Goal: Find specific page/section: Find specific page/section

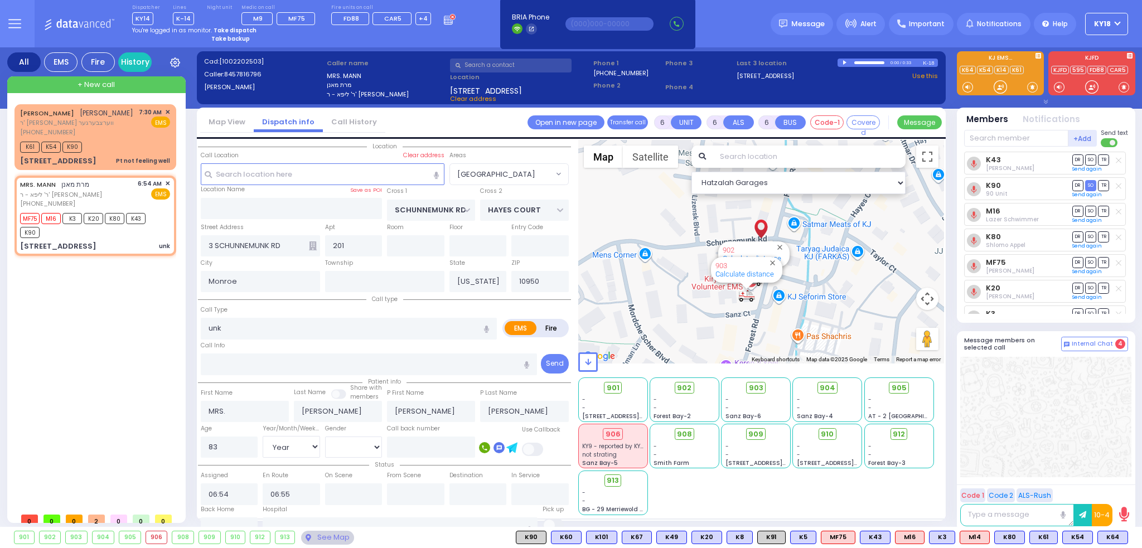
select select "[GEOGRAPHIC_DATA]"
select select "Year"
select select "[DEMOGRAPHIC_DATA]"
click at [333, 538] on div "See Map" at bounding box center [327, 538] width 52 height 14
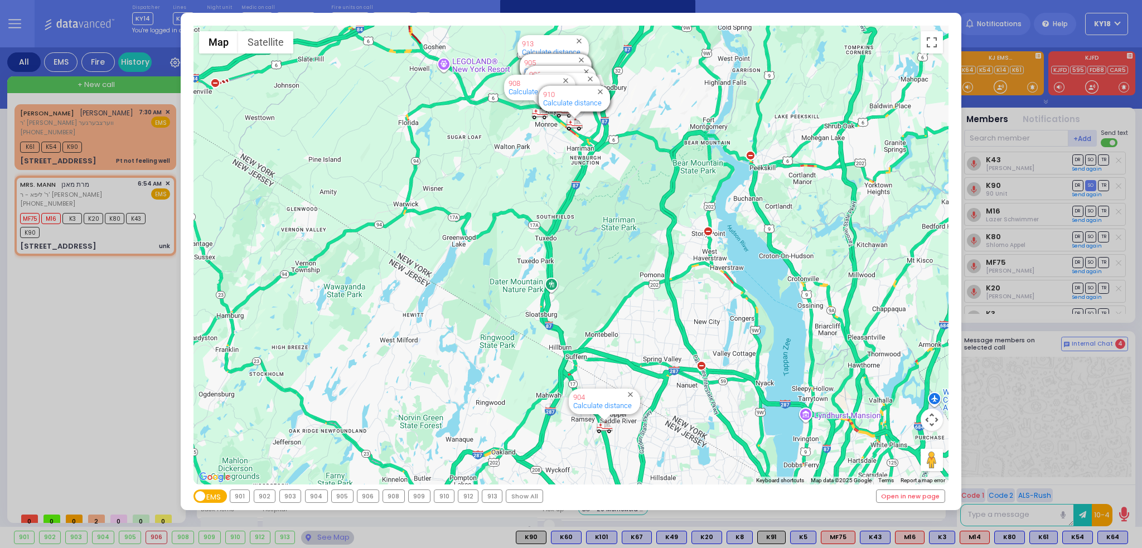
click at [129, 244] on div "← Move left → Move right ↑ Move up ↓ Move down + Zoom in - Zoom out Home Jump l…" at bounding box center [571, 274] width 1142 height 548
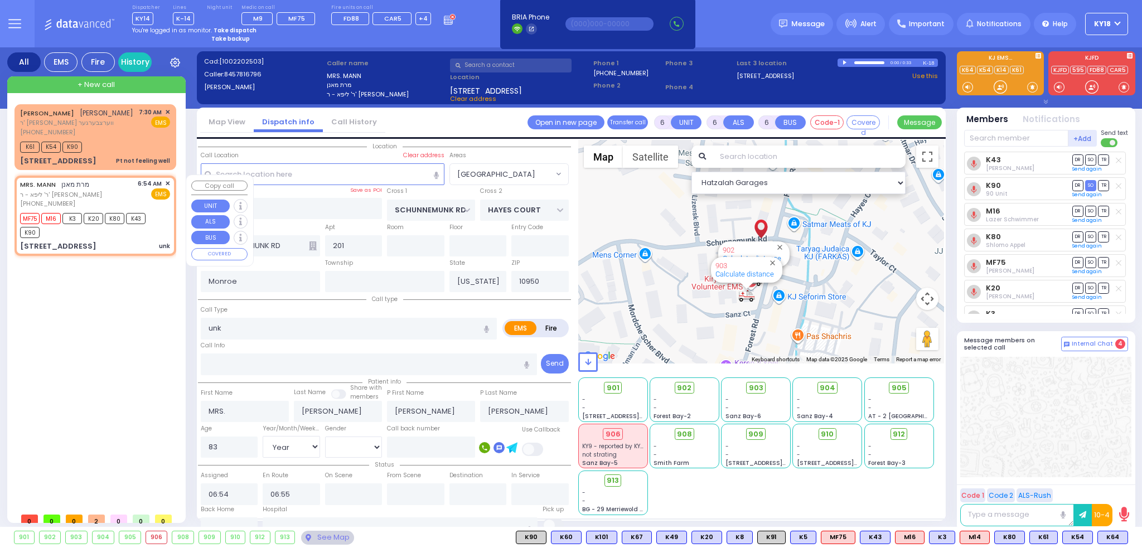
click at [129, 244] on div "[STREET_ADDRESS] unk" at bounding box center [95, 246] width 150 height 11
select select
radio input "true"
select select "Year"
select select "[DEMOGRAPHIC_DATA]"
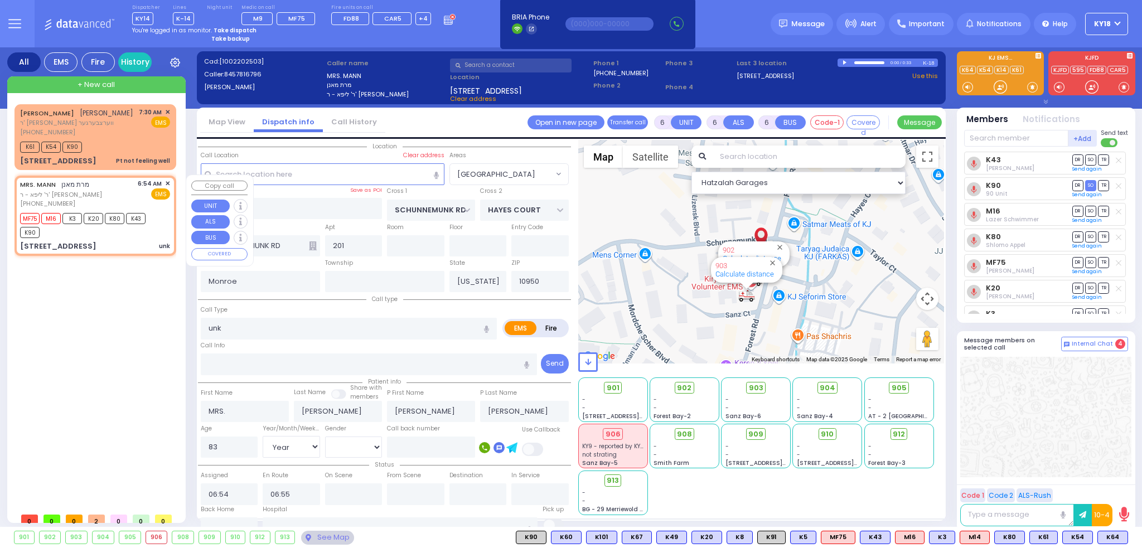
select select "Hatzalah Garages"
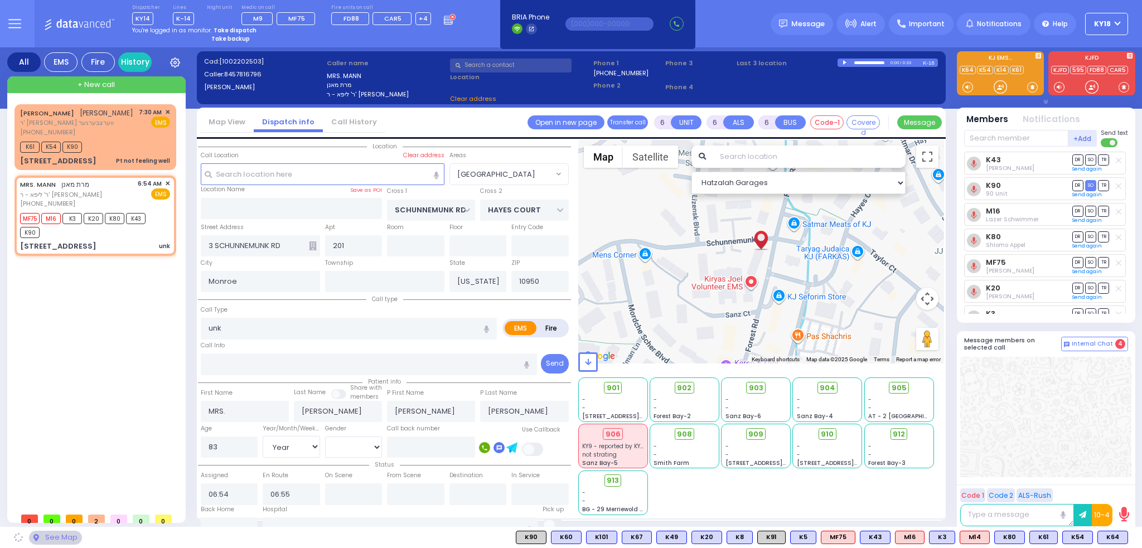
select select "[GEOGRAPHIC_DATA]"
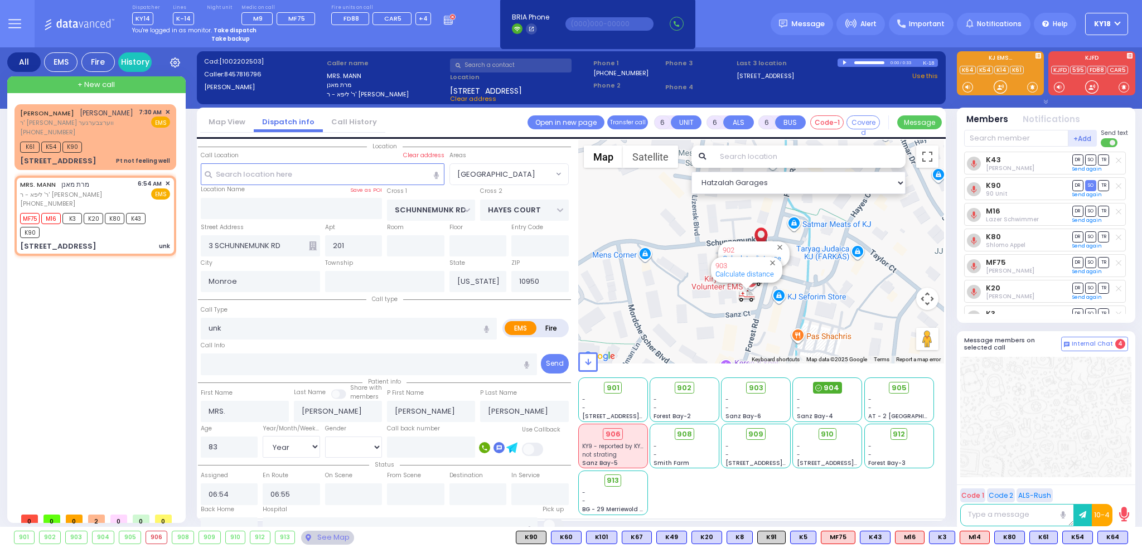
click at [827, 388] on span "904" at bounding box center [832, 388] width 16 height 11
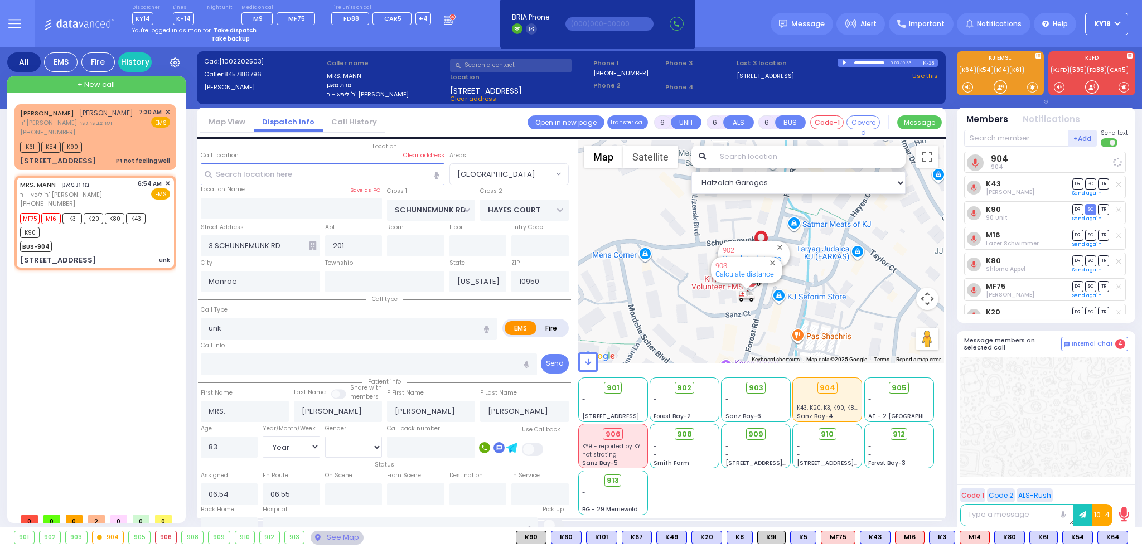
select select
radio input "true"
select select "Year"
select select "[DEMOGRAPHIC_DATA]"
select select "Hatzalah Garages"
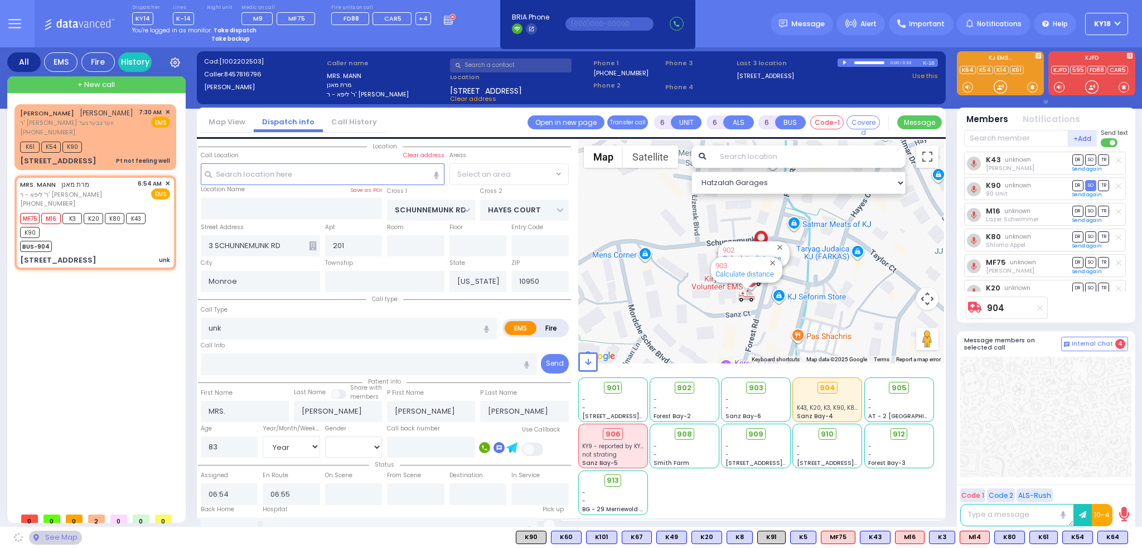
select select "[GEOGRAPHIC_DATA]"
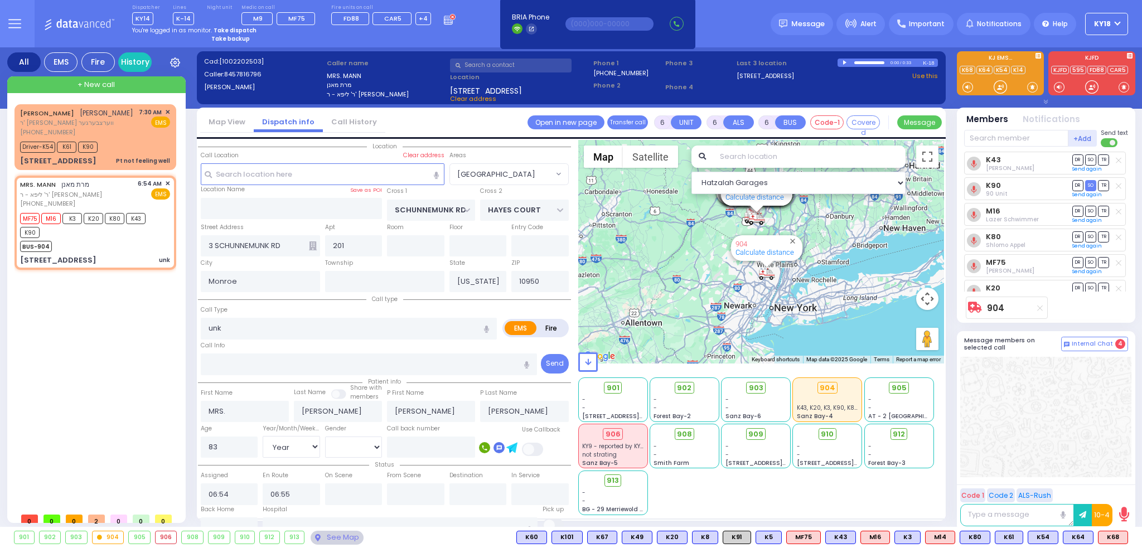
select select
radio input "true"
select select "Year"
select select "[DEMOGRAPHIC_DATA]"
select select "Hatzalah Garages"
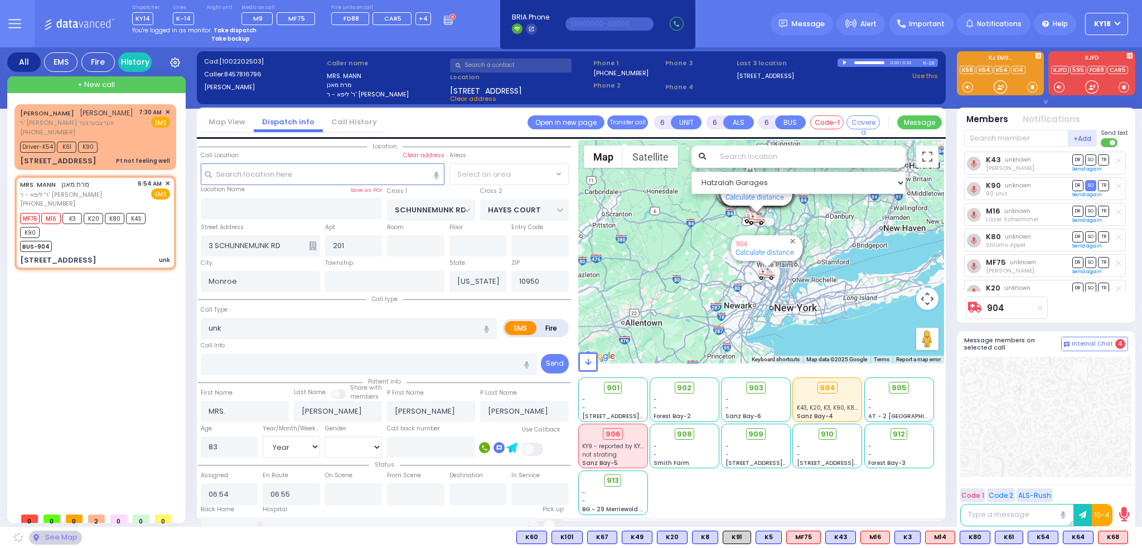
select select "[GEOGRAPHIC_DATA]"
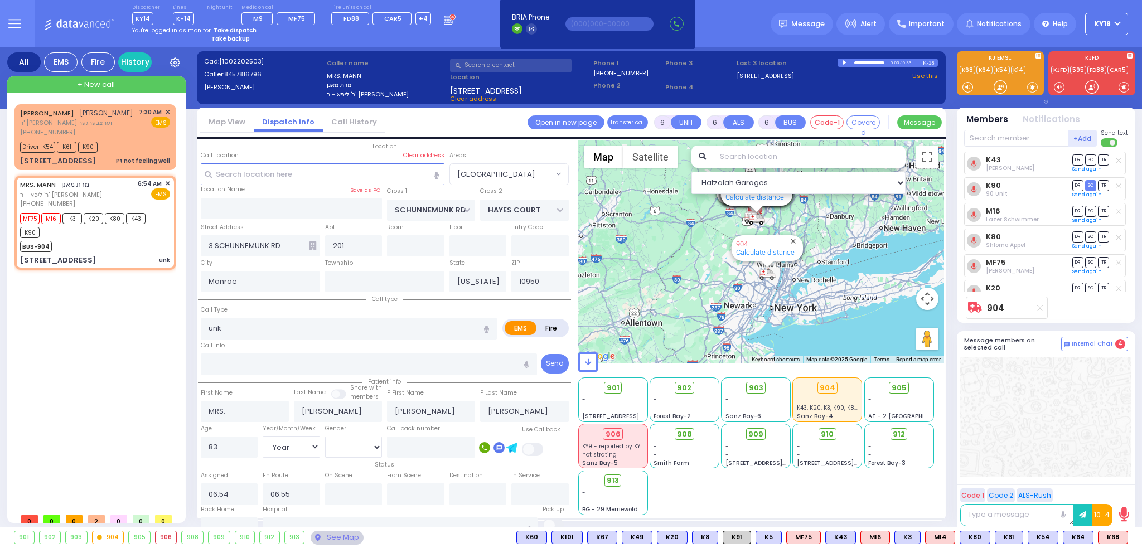
select select
radio input "true"
select select "Year"
select select "[DEMOGRAPHIC_DATA]"
select select "Hatzalah Garages"
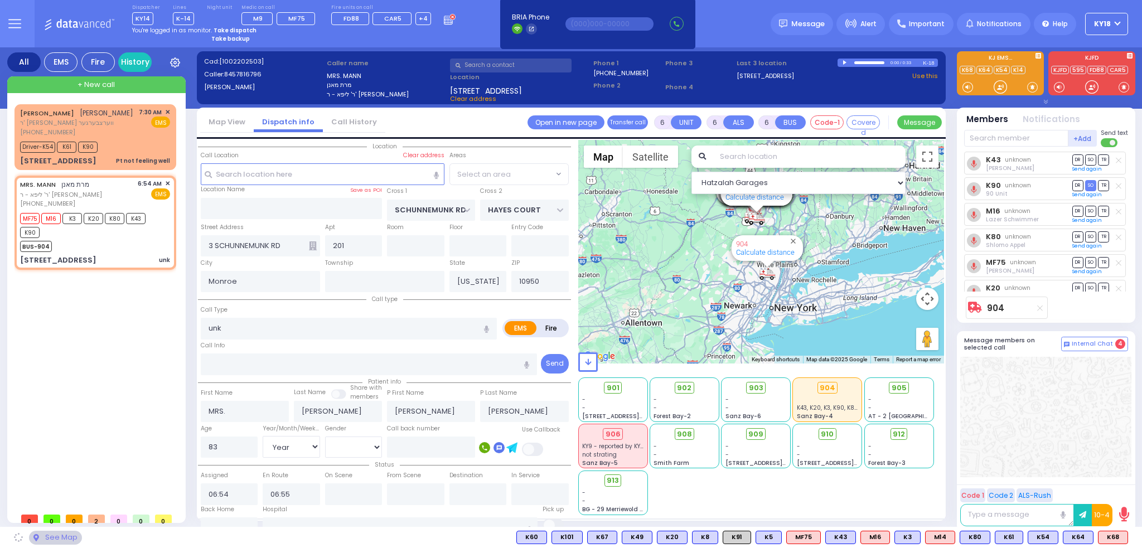
select select "[GEOGRAPHIC_DATA]"
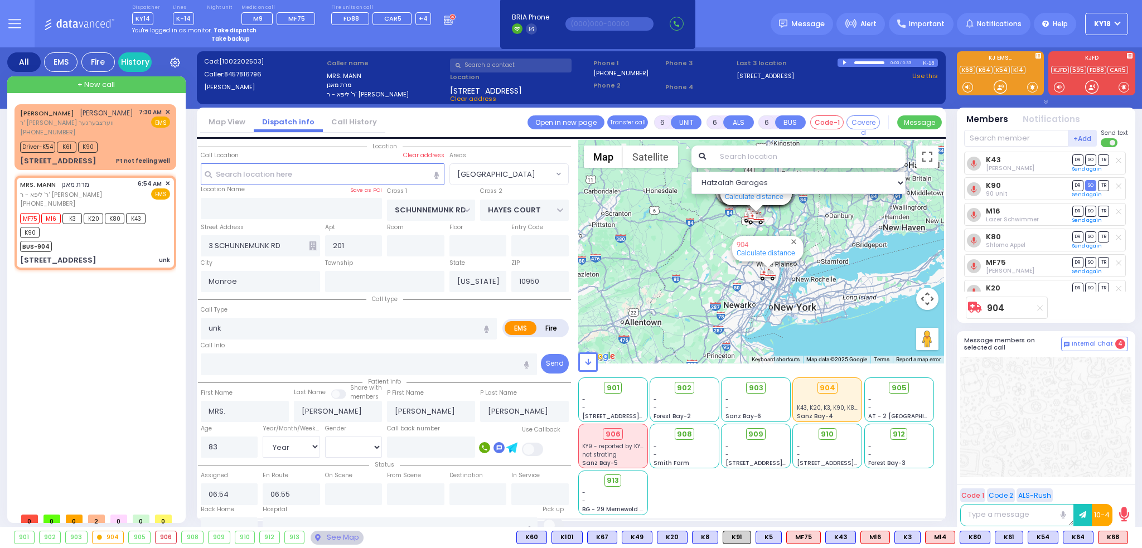
select select
radio input "true"
select select "Year"
select select "[DEMOGRAPHIC_DATA]"
select select "Hatzalah Garages"
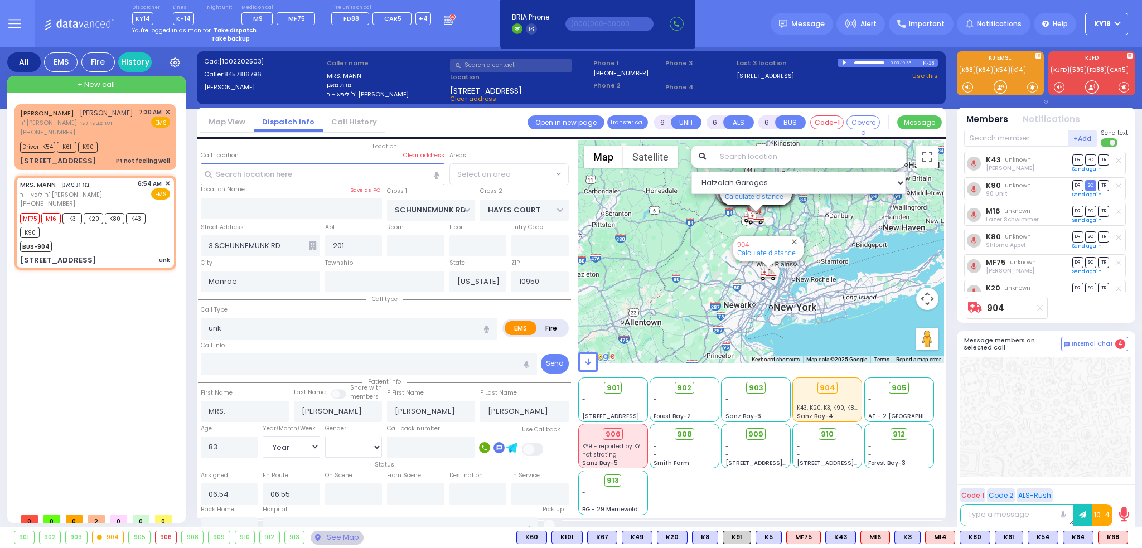
select select "[GEOGRAPHIC_DATA]"
select select
radio input "true"
select select "Year"
select select "[DEMOGRAPHIC_DATA]"
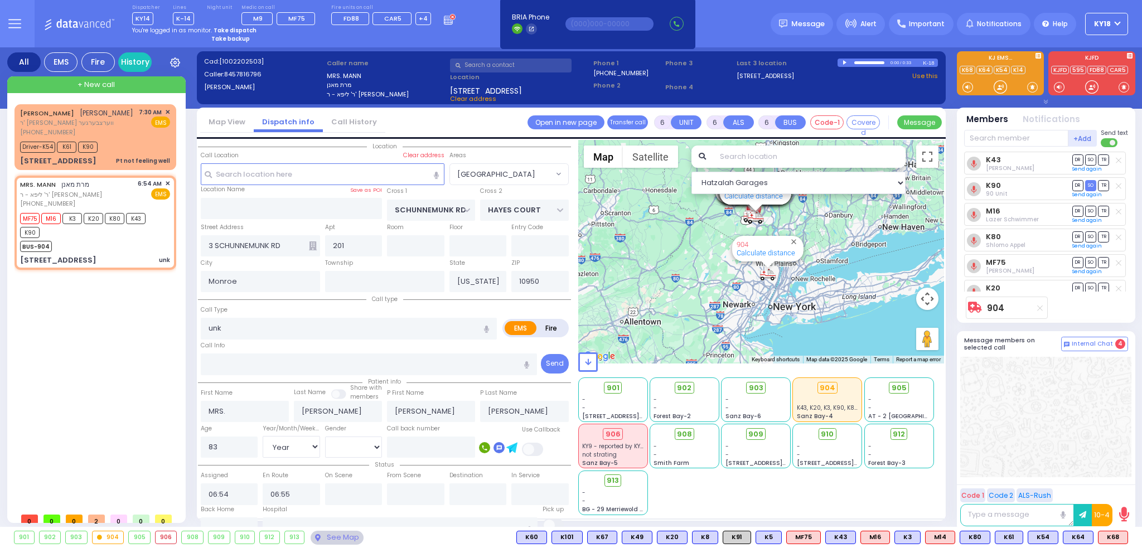
select select "Hatzalah Garages"
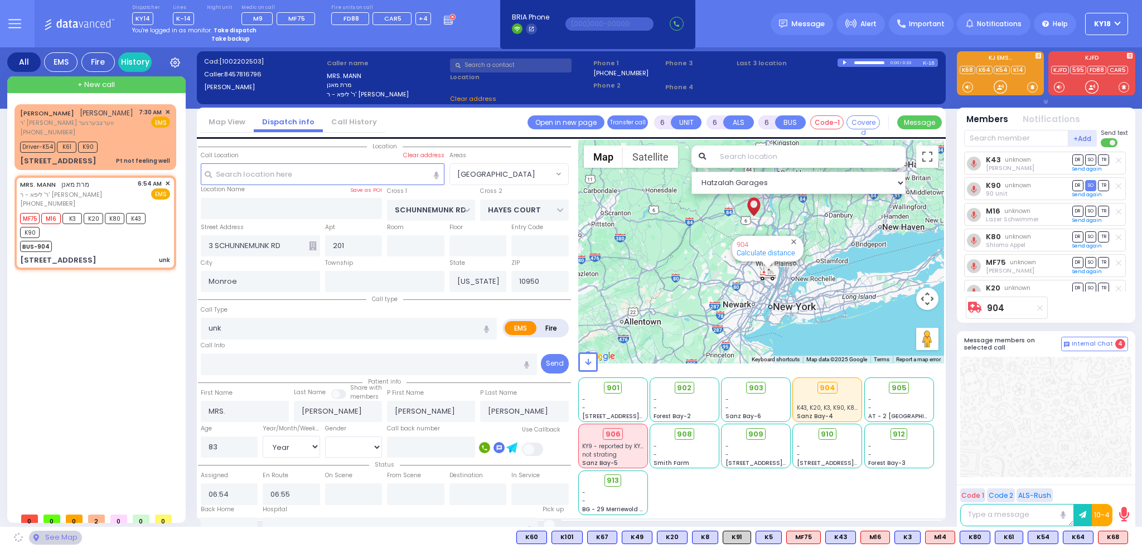
select select "[GEOGRAPHIC_DATA]"
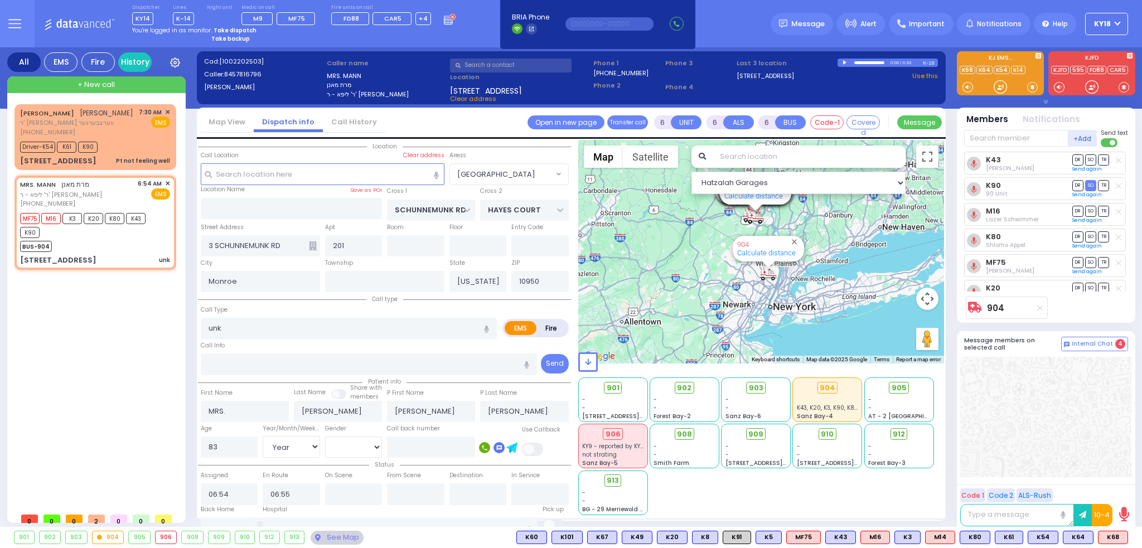
select select
radio input "true"
select select "Year"
select select "[DEMOGRAPHIC_DATA]"
select select "Hatzalah Garages"
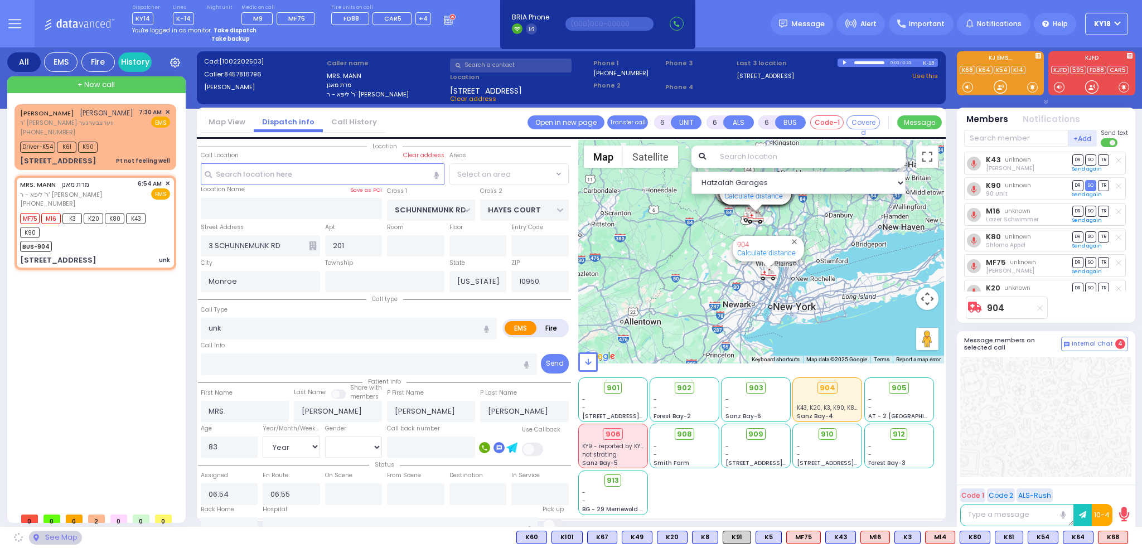
select select "[GEOGRAPHIC_DATA]"
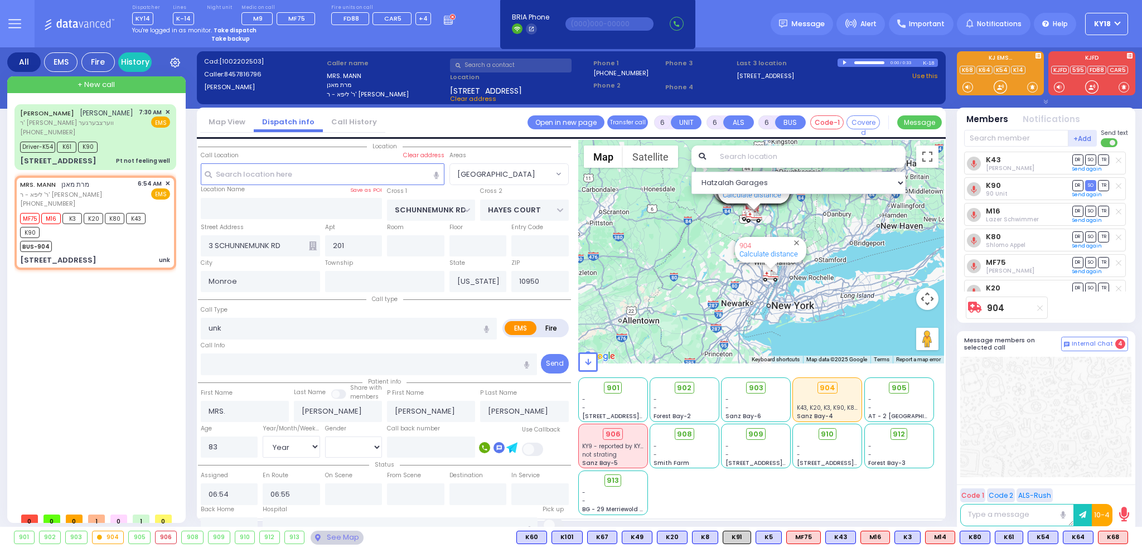
select select
radio input "true"
select select "Year"
select select "[DEMOGRAPHIC_DATA]"
select select "Hatzalah Garages"
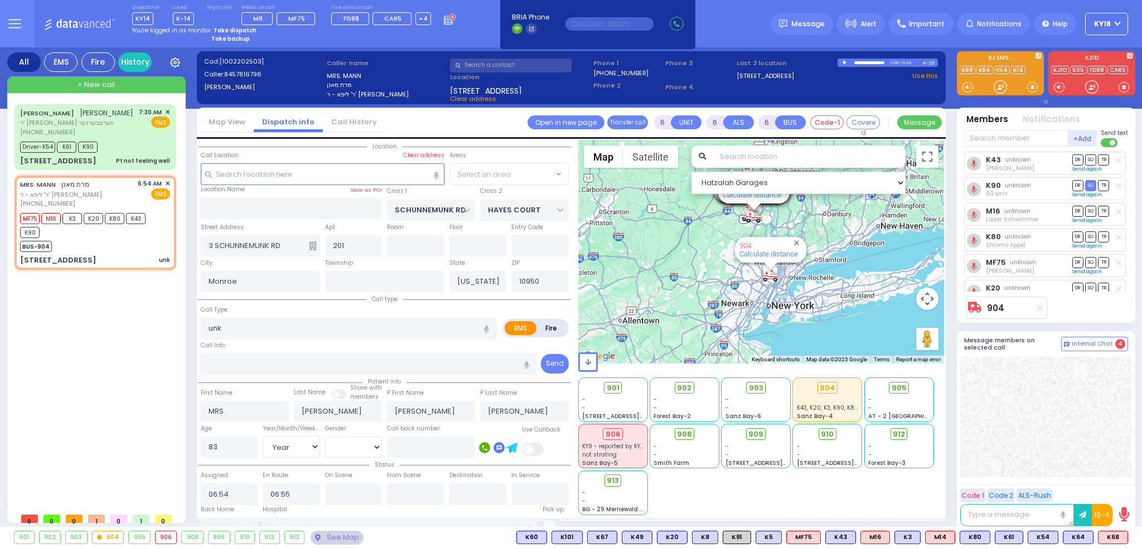
select select "[GEOGRAPHIC_DATA]"
select select
radio input "true"
select select "Year"
select select "[DEMOGRAPHIC_DATA]"
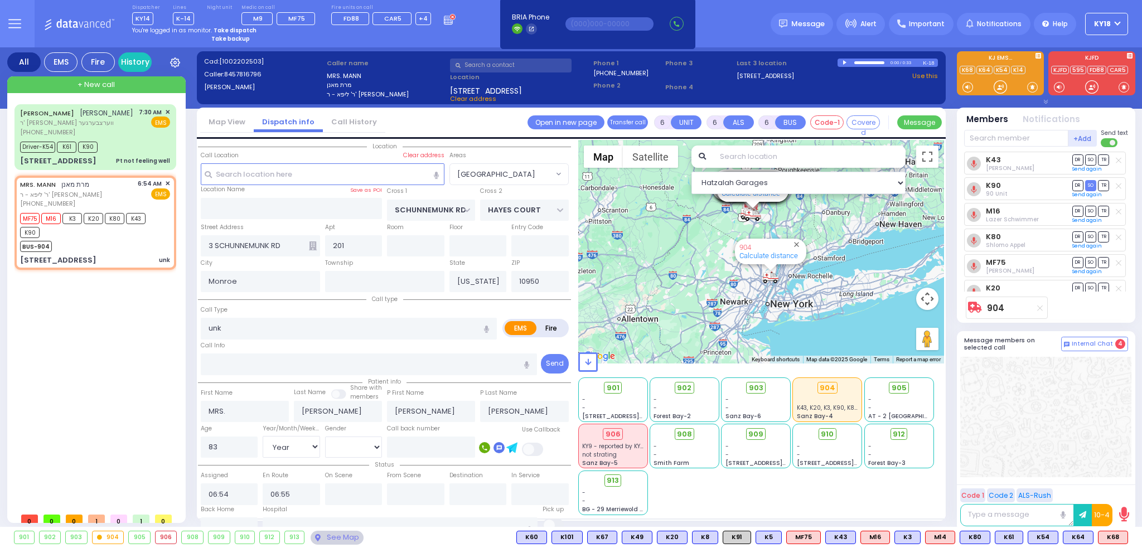
select select "Hatzalah Garages"
select select "[GEOGRAPHIC_DATA]"
select select
radio input "true"
select select "Year"
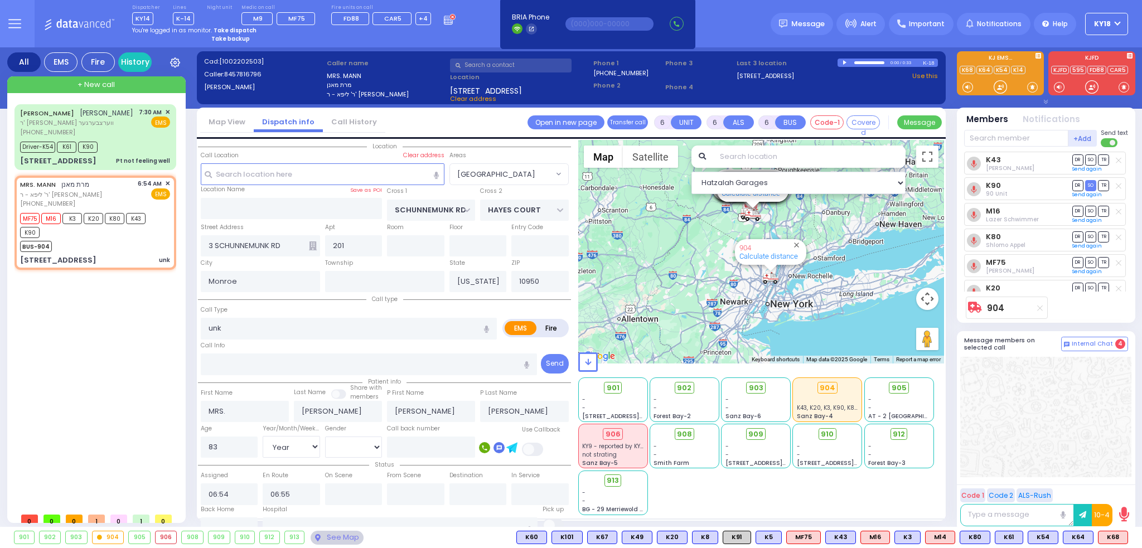
select select "[DEMOGRAPHIC_DATA]"
select select "Hatzalah Garages"
select select "[GEOGRAPHIC_DATA]"
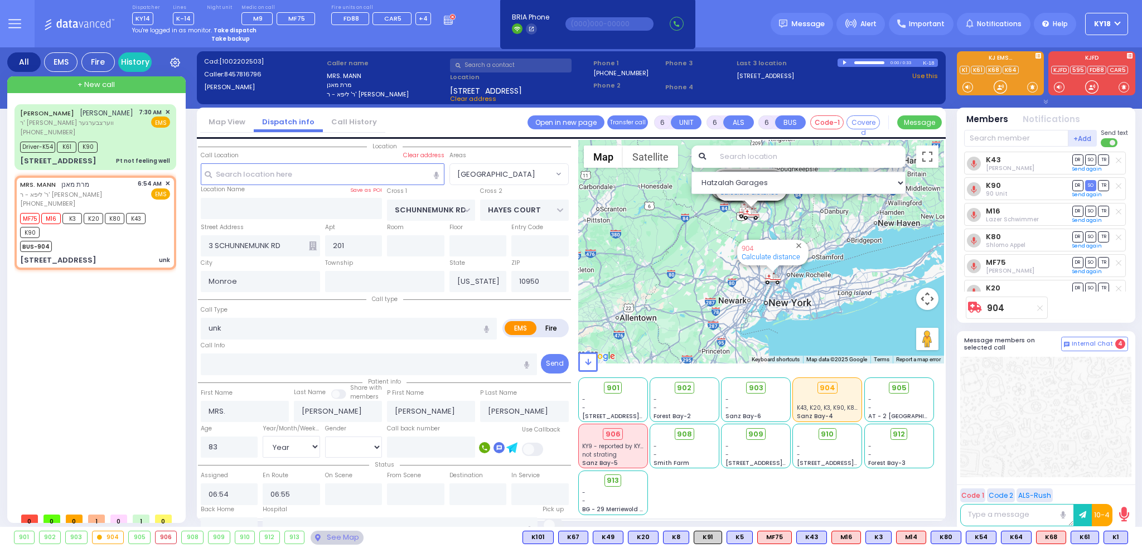
select select
radio input "true"
select select "Year"
select select "[DEMOGRAPHIC_DATA]"
select select "Hatzalah Garages"
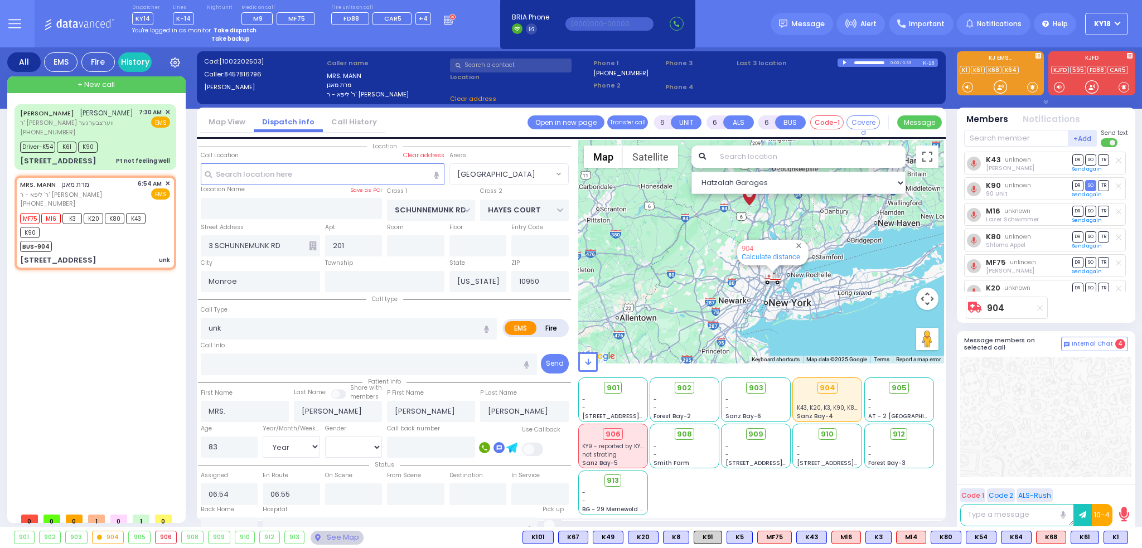
select select
radio input "true"
select select "Year"
select select "[DEMOGRAPHIC_DATA]"
select select "Hatzalah Garages"
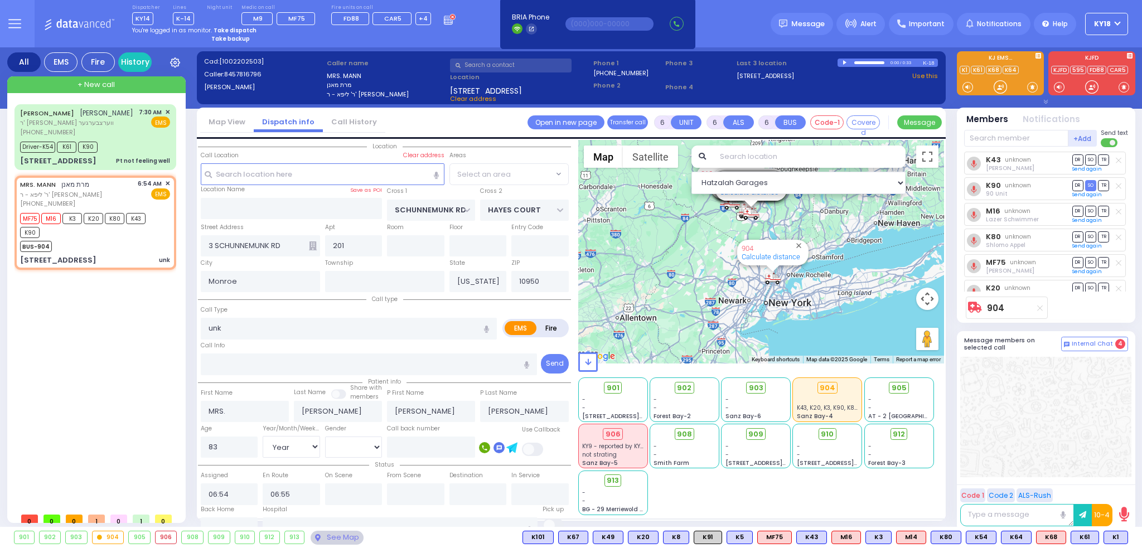
select select "[GEOGRAPHIC_DATA]"
select select
radio input "true"
select select "Year"
select select "[DEMOGRAPHIC_DATA]"
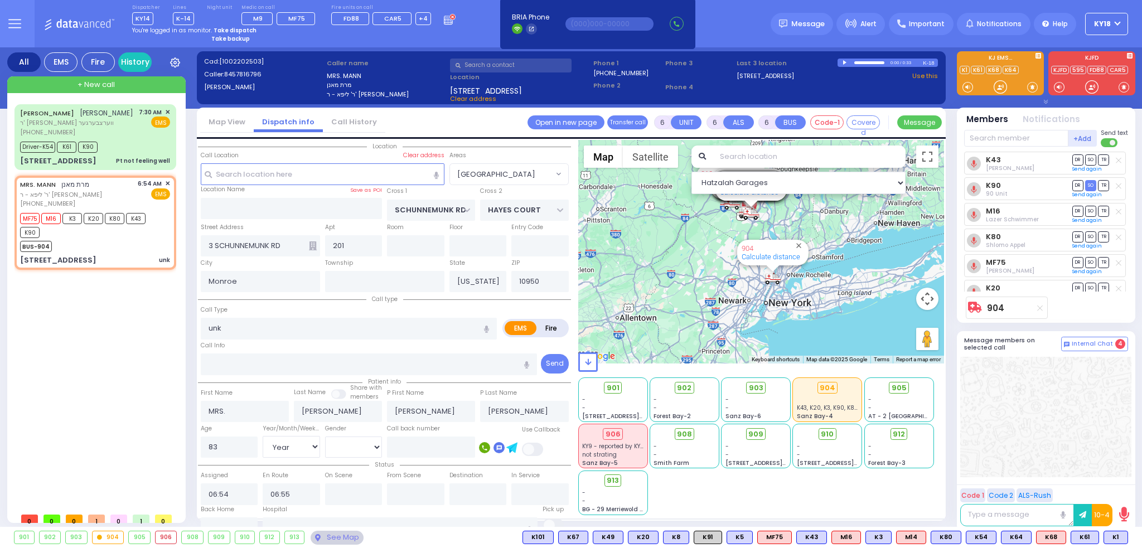
select select "Hatzalah Garages"
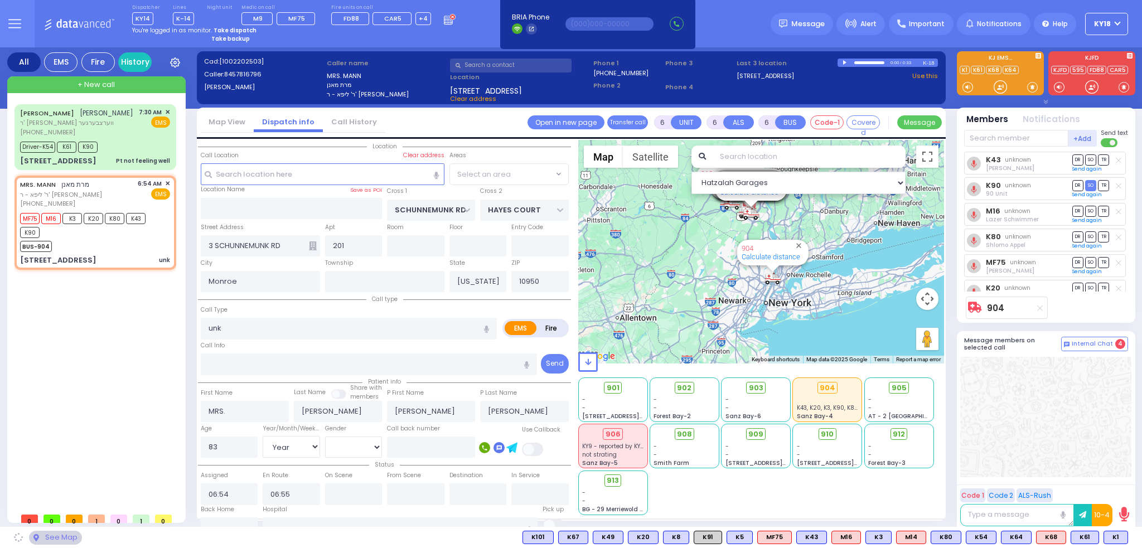
select select "[GEOGRAPHIC_DATA]"
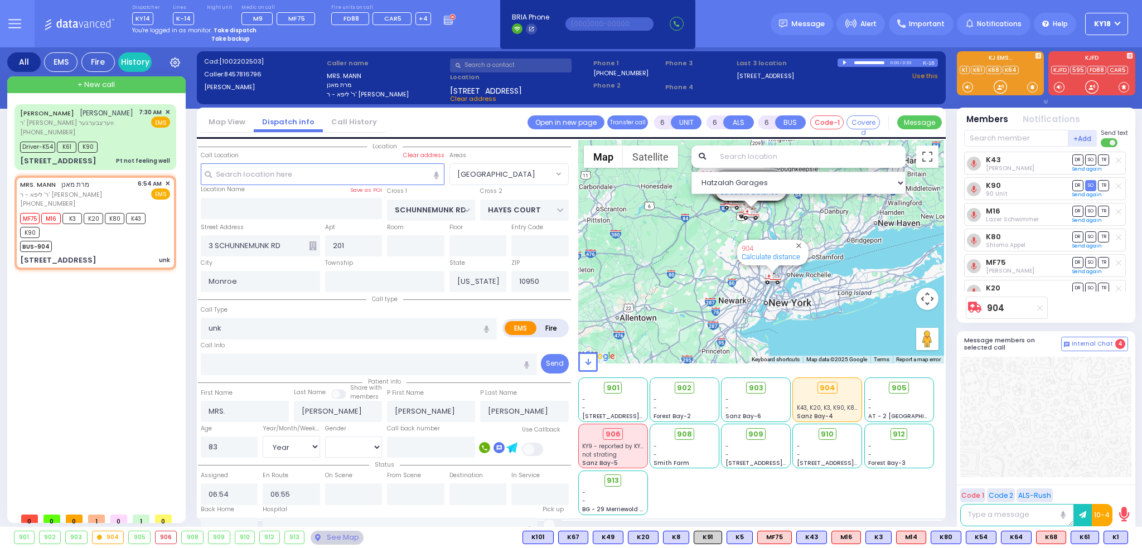
select select
radio input "true"
select select "Year"
select select "[DEMOGRAPHIC_DATA]"
select select "Hatzalah Garages"
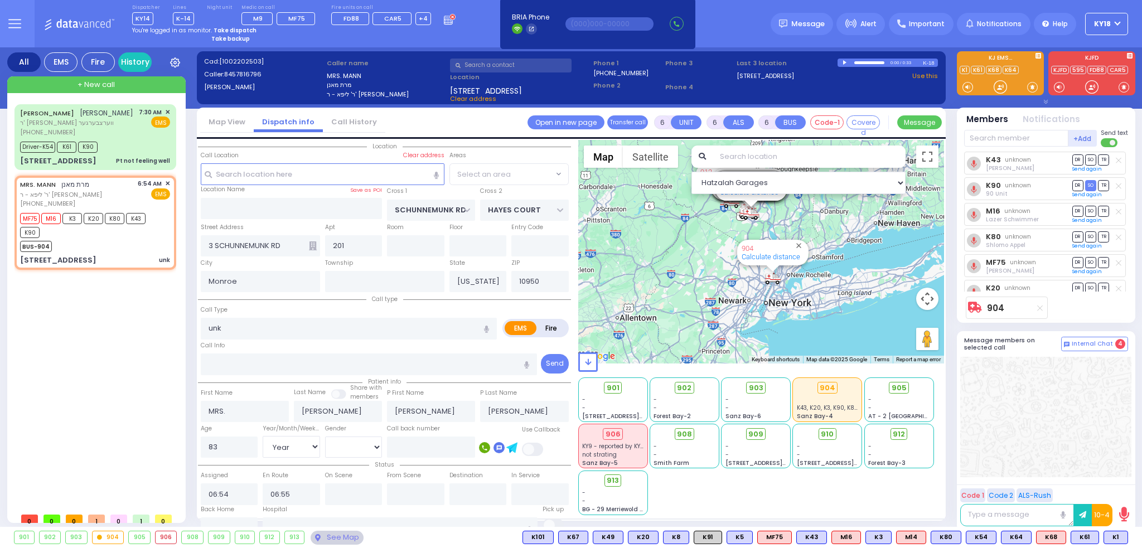
select select "[GEOGRAPHIC_DATA]"
select select
radio input "true"
select select "Year"
select select "[DEMOGRAPHIC_DATA]"
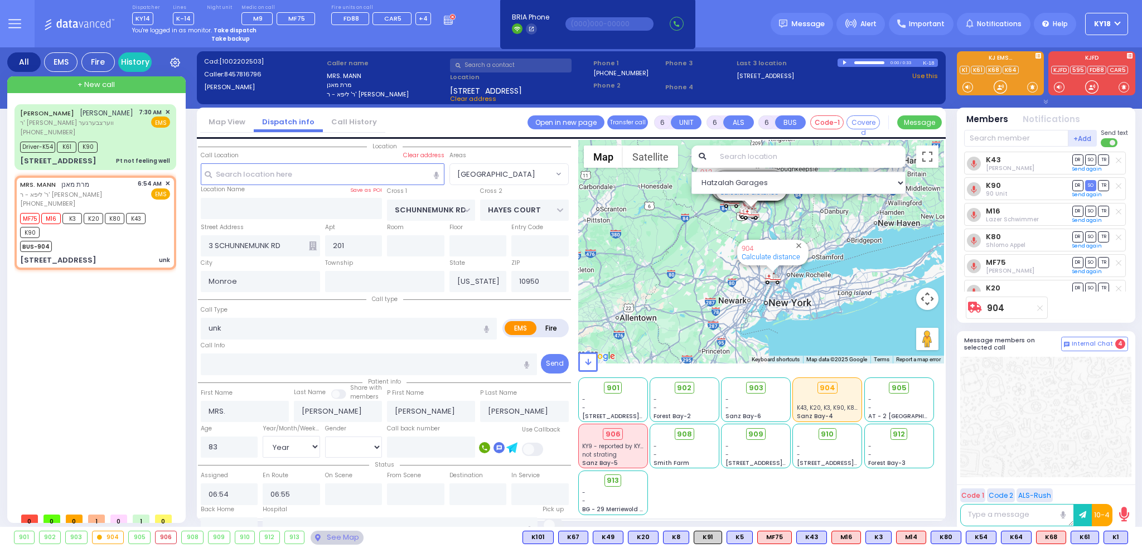
select select "Hatzalah Garages"
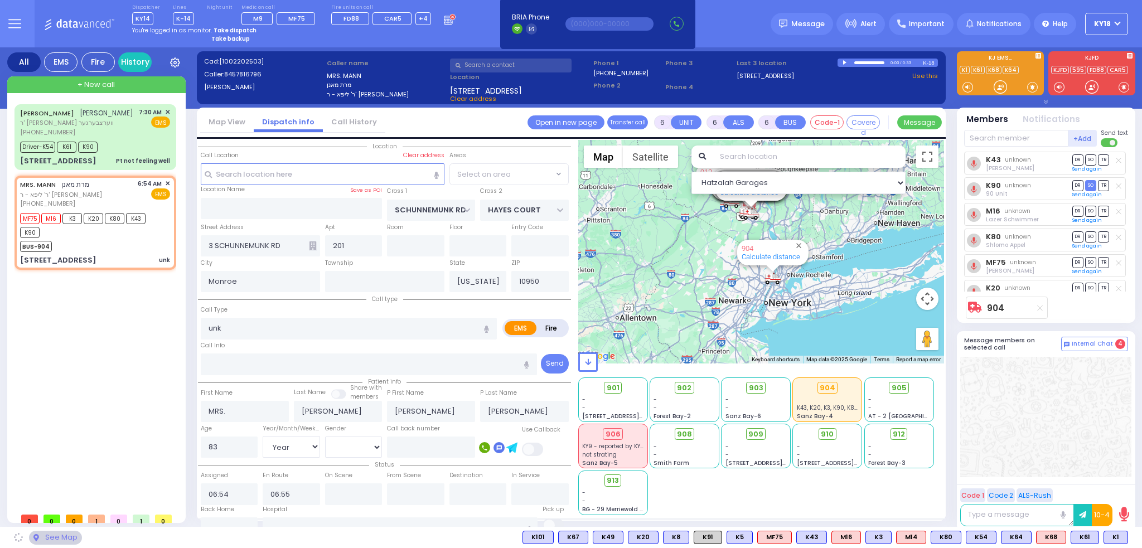
select select "[GEOGRAPHIC_DATA]"
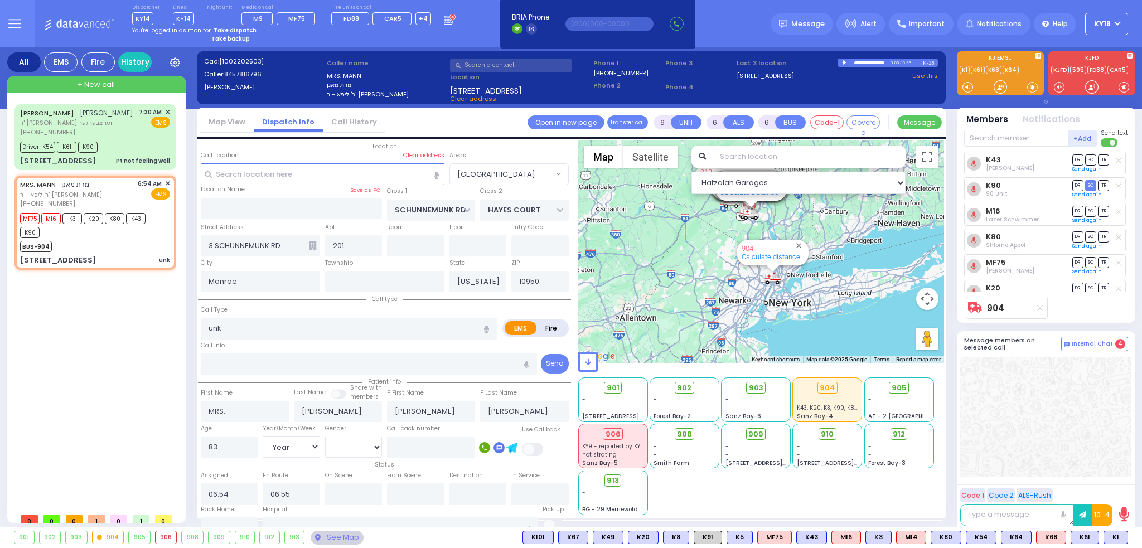
select select
radio input "true"
select select "Year"
select select "[DEMOGRAPHIC_DATA]"
select select "Hatzalah Garages"
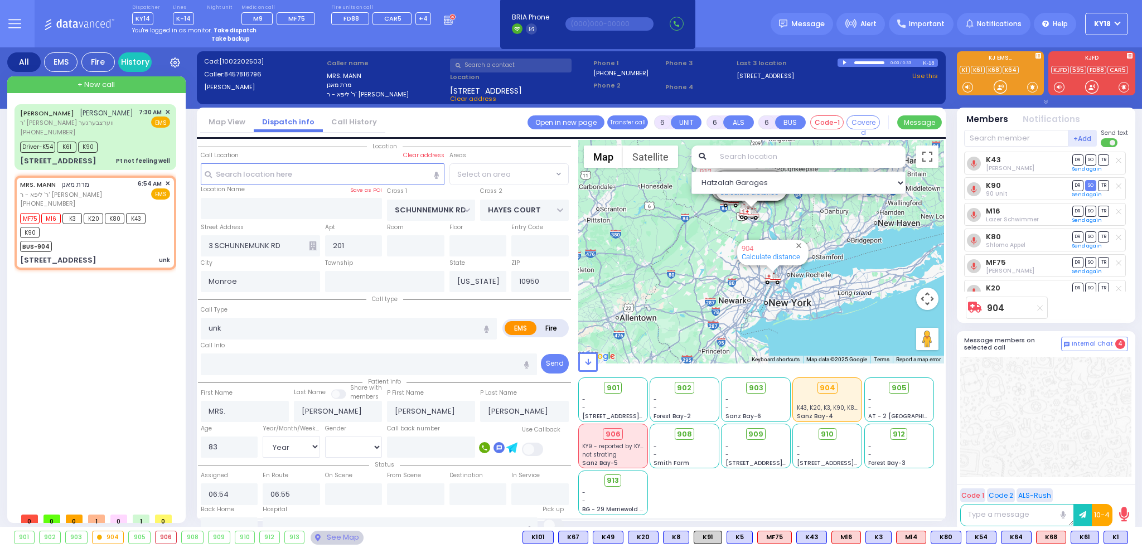
select select
radio input "true"
select select "Year"
select select "[DEMOGRAPHIC_DATA]"
select select "Hatzalah Garages"
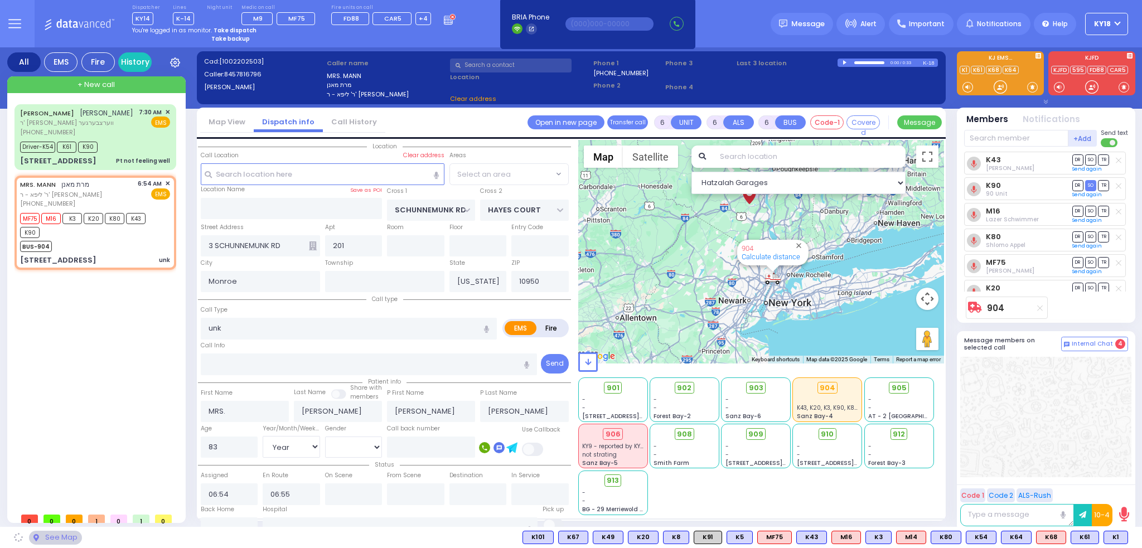
select select "[GEOGRAPHIC_DATA]"
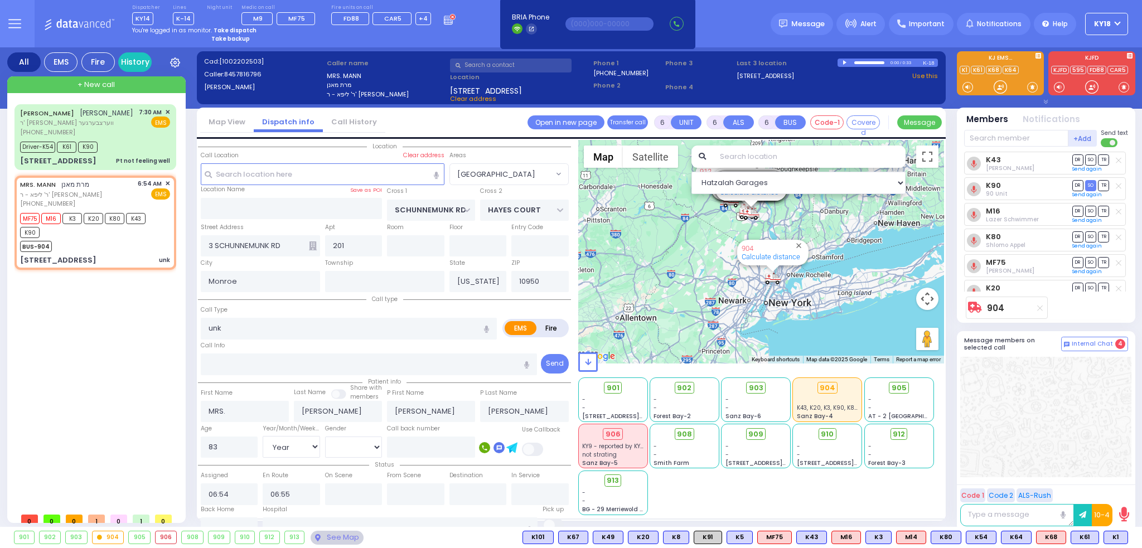
select select
radio input "true"
select select "Year"
select select "[DEMOGRAPHIC_DATA]"
select select "Hatzalah Garages"
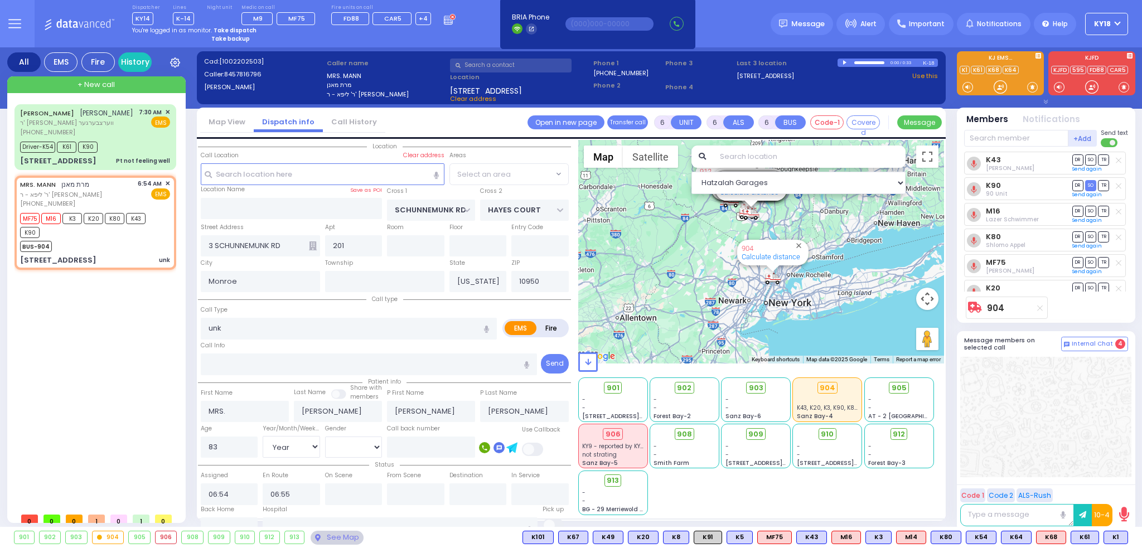
select select "[GEOGRAPHIC_DATA]"
select select
radio input "true"
select select "Year"
select select "[DEMOGRAPHIC_DATA]"
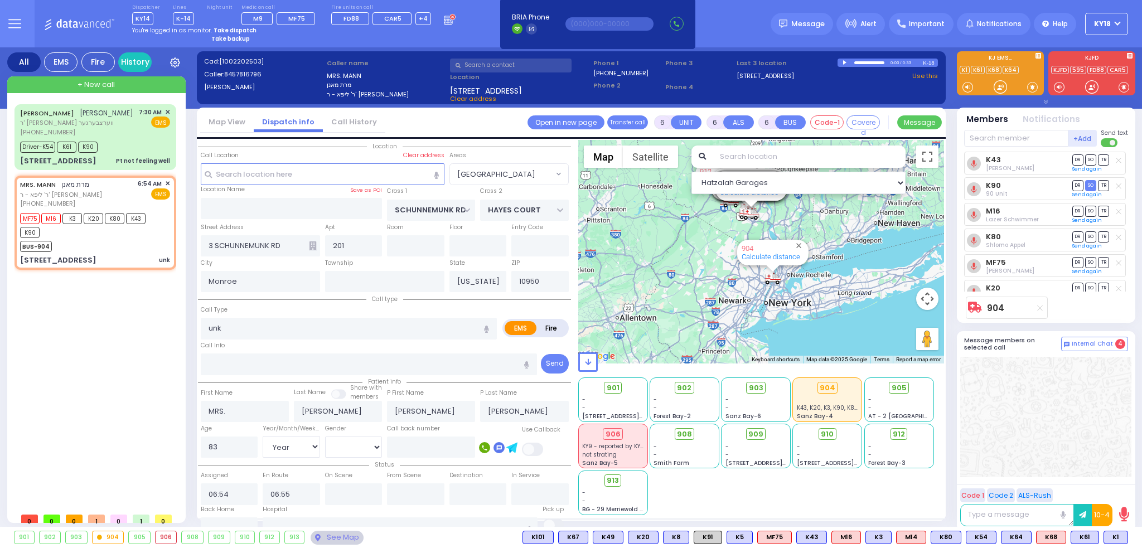
select select "Hatzalah Garages"
select select "[GEOGRAPHIC_DATA]"
select select
radio input "true"
select select "Year"
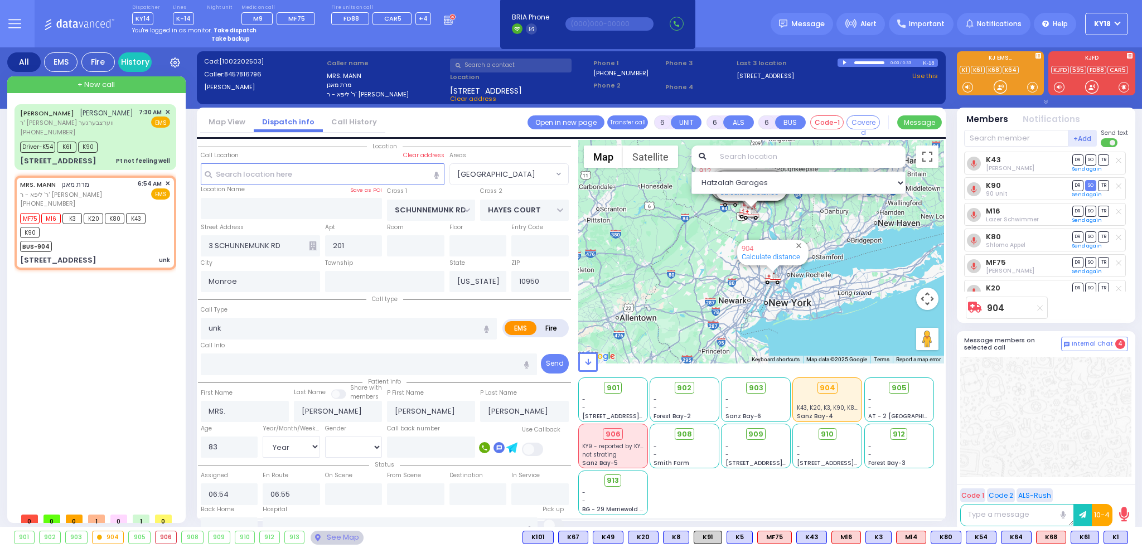
select select "[DEMOGRAPHIC_DATA]"
select select "Hatzalah Garages"
select select "[GEOGRAPHIC_DATA]"
select select
radio input "true"
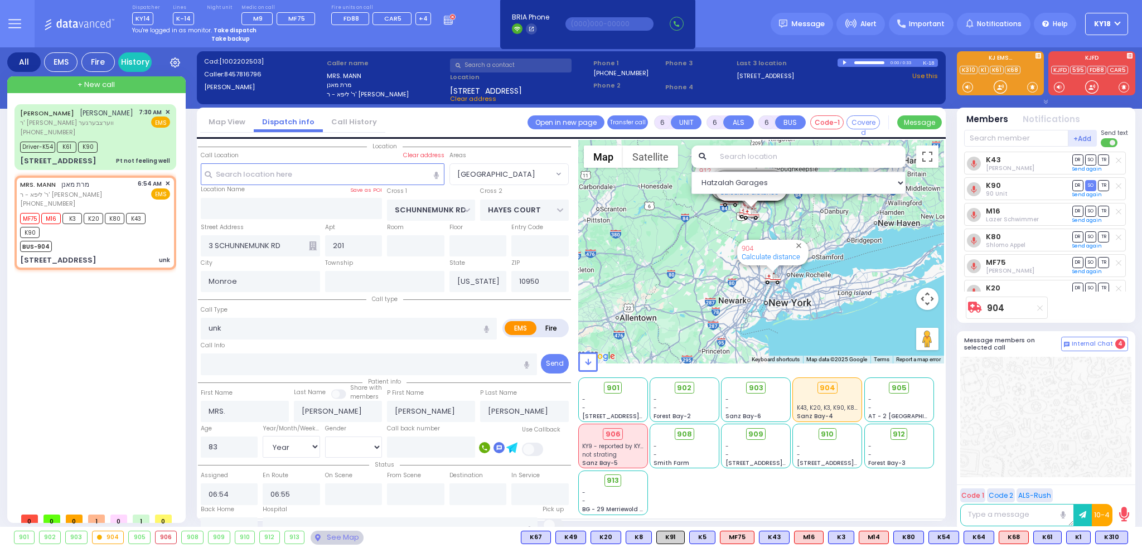
select select "Year"
select select "[DEMOGRAPHIC_DATA]"
select select "Hatzalah Garages"
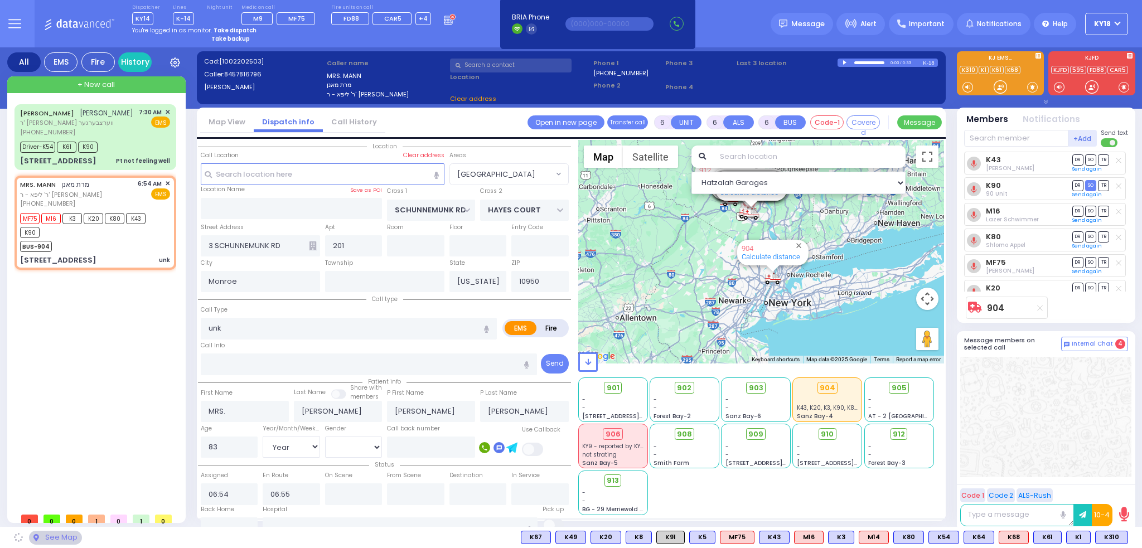
select select "[GEOGRAPHIC_DATA]"
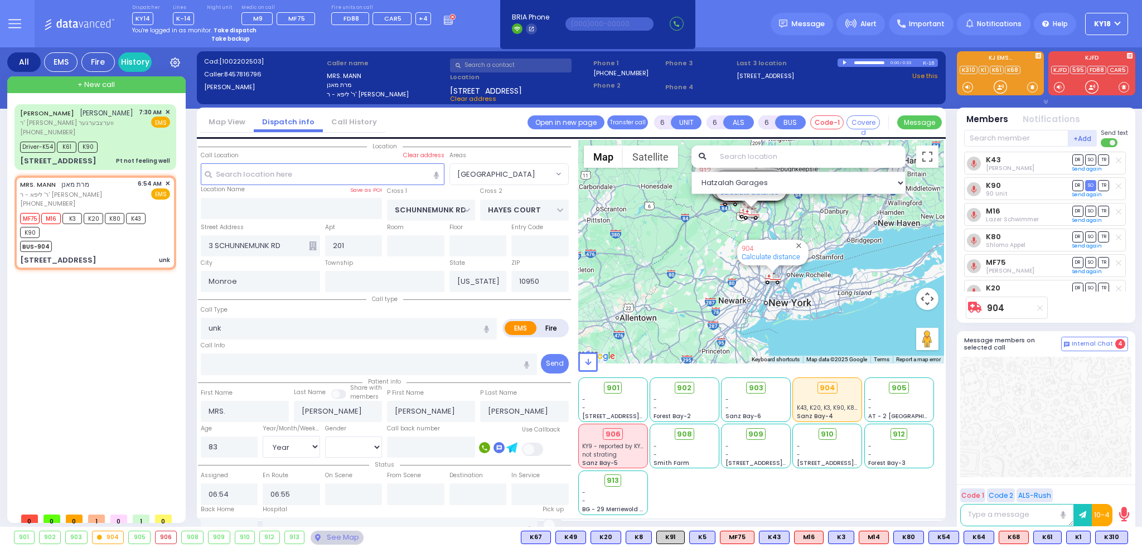
select select
radio input "true"
select select "Year"
select select "[DEMOGRAPHIC_DATA]"
select select "Hatzalah Garages"
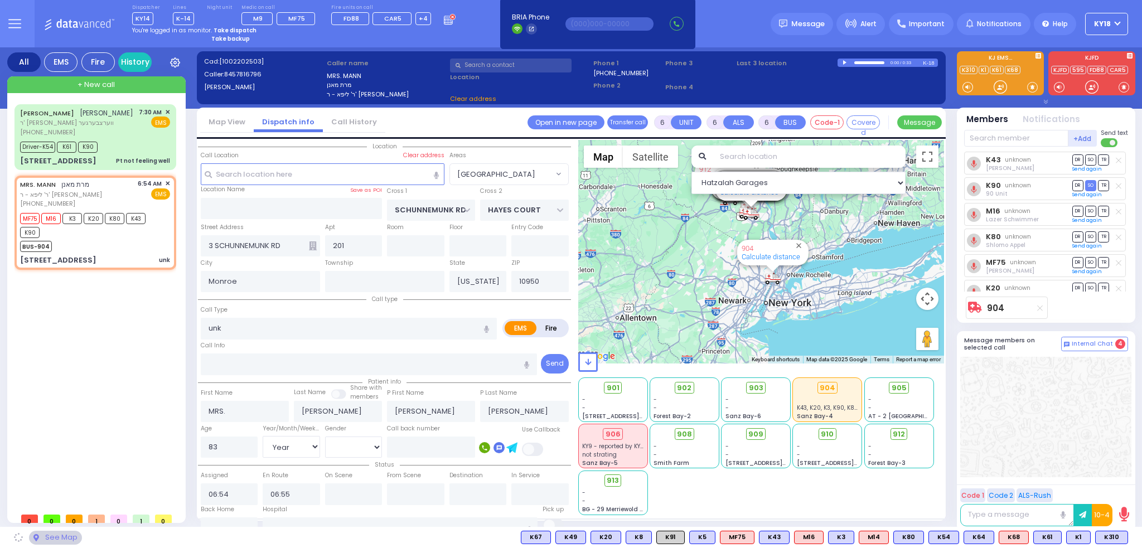
select select "[GEOGRAPHIC_DATA]"
